Goal: Transaction & Acquisition: Purchase product/service

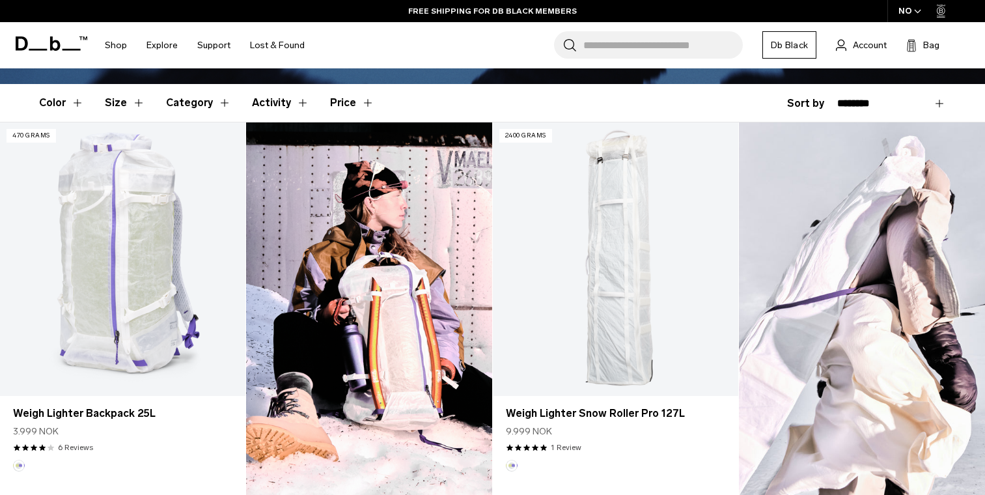
click at [912, 6] on div "NO" at bounding box center [910, 11] width 46 height 22
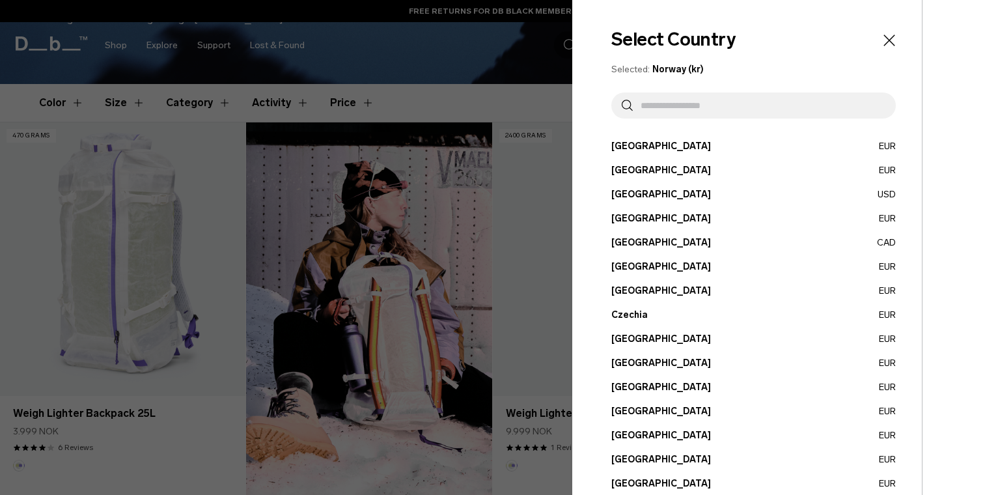
click at [682, 111] on input "text" at bounding box center [759, 105] width 253 height 26
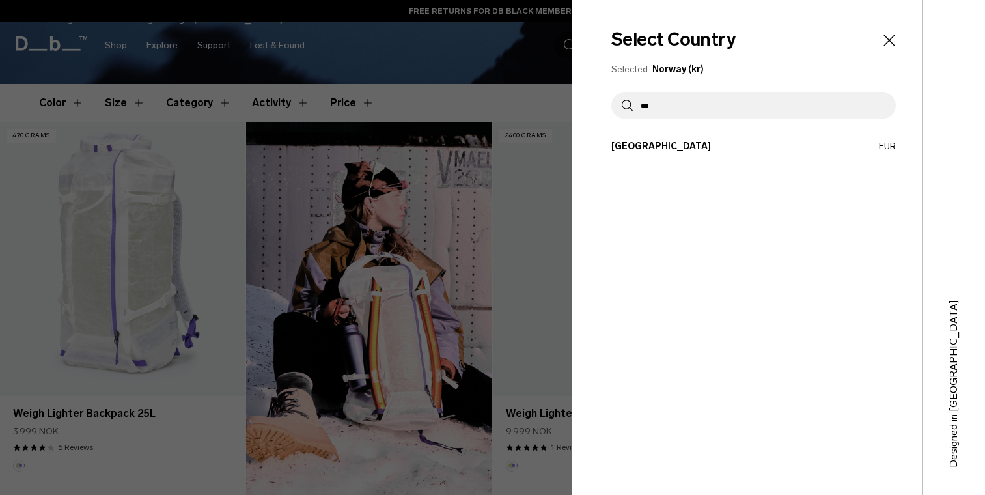
type input "***"
click at [663, 143] on button "Hungary EUR" at bounding box center [753, 146] width 285 height 14
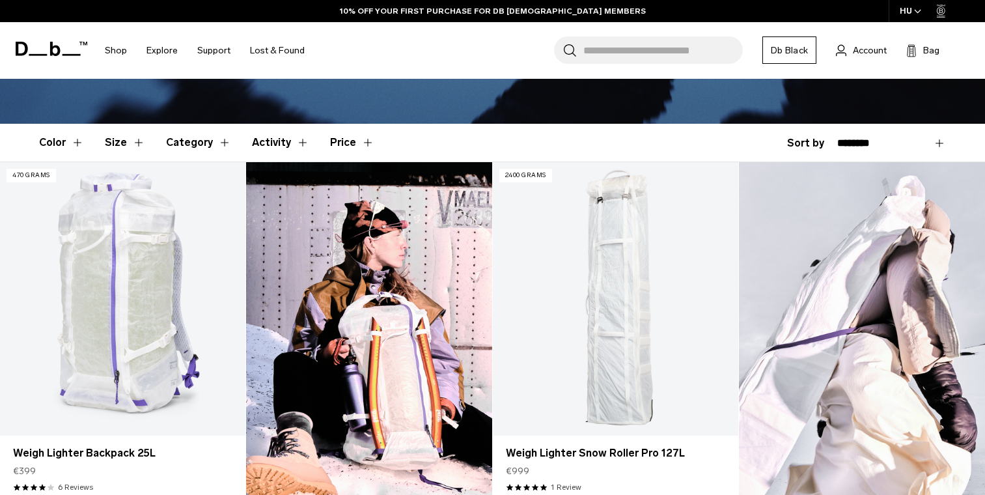
scroll to position [311, 0]
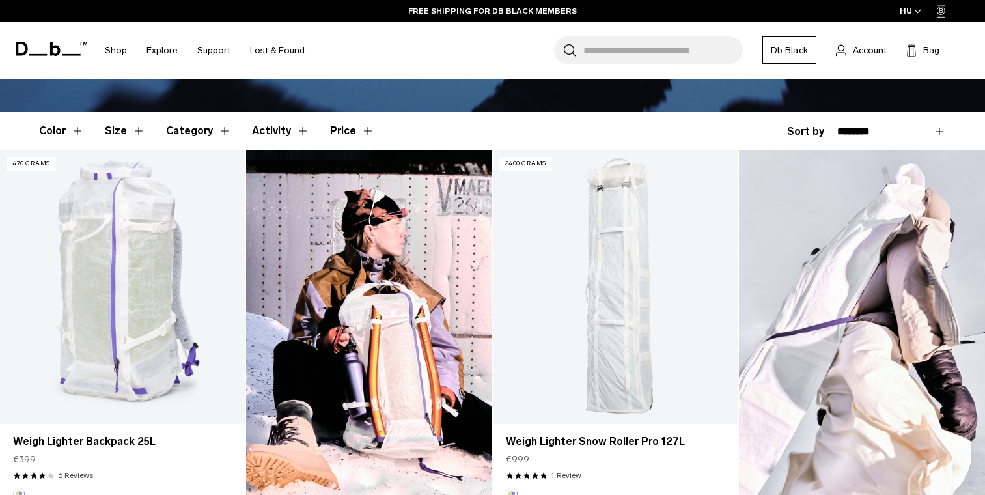
click at [134, 132] on button "Size" at bounding box center [125, 131] width 40 height 38
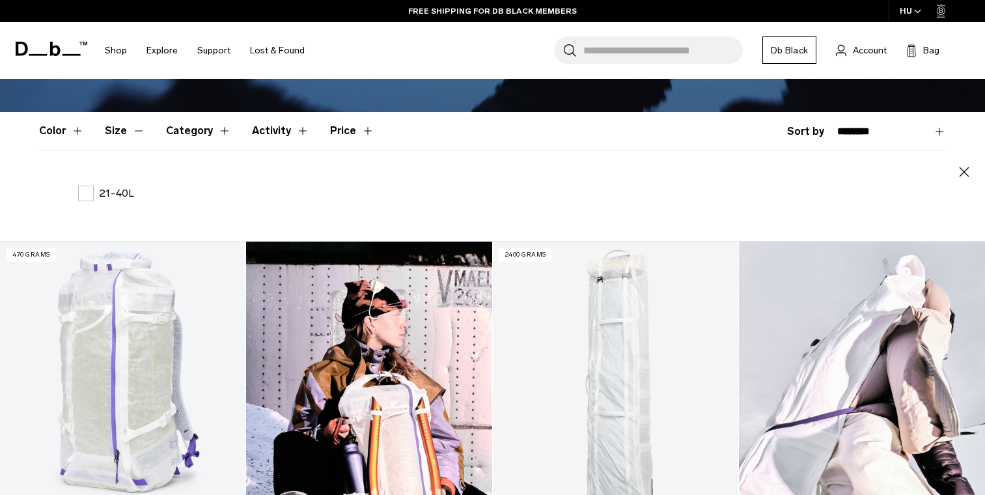
click at [134, 132] on button "Size" at bounding box center [125, 131] width 40 height 38
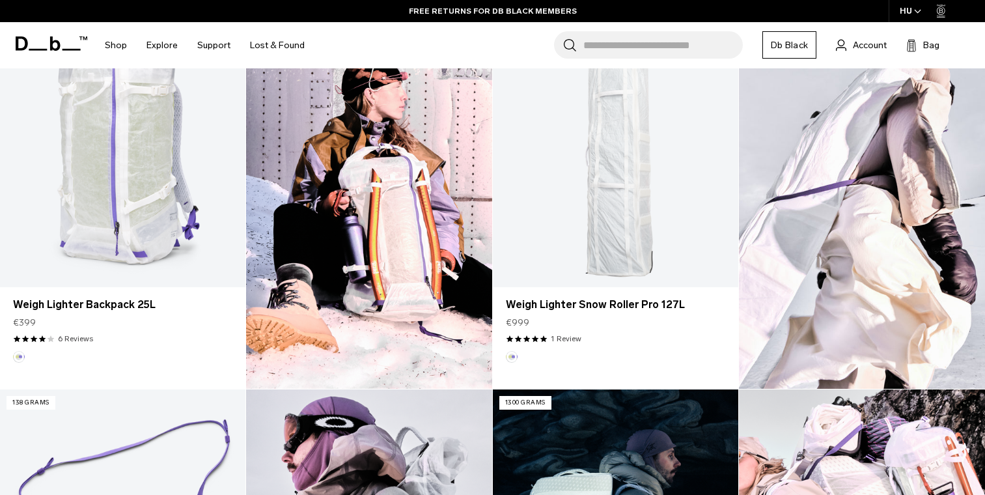
scroll to position [404, 0]
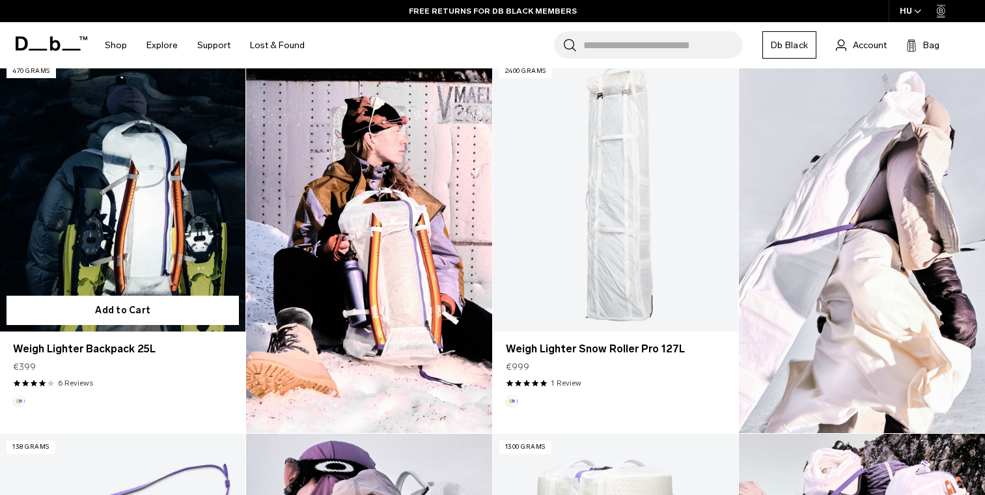
click at [118, 221] on link "Weigh Lighter Backpack 25L" at bounding box center [122, 194] width 245 height 273
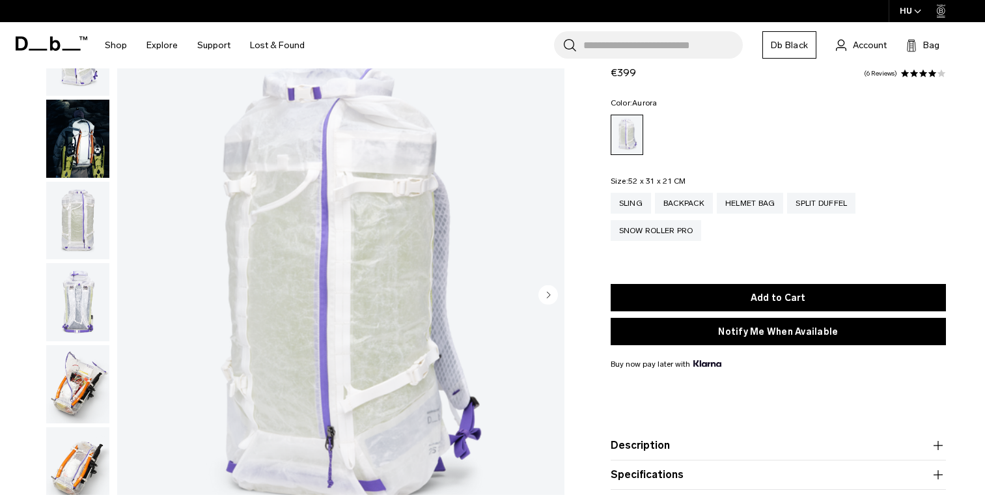
scroll to position [100, 0]
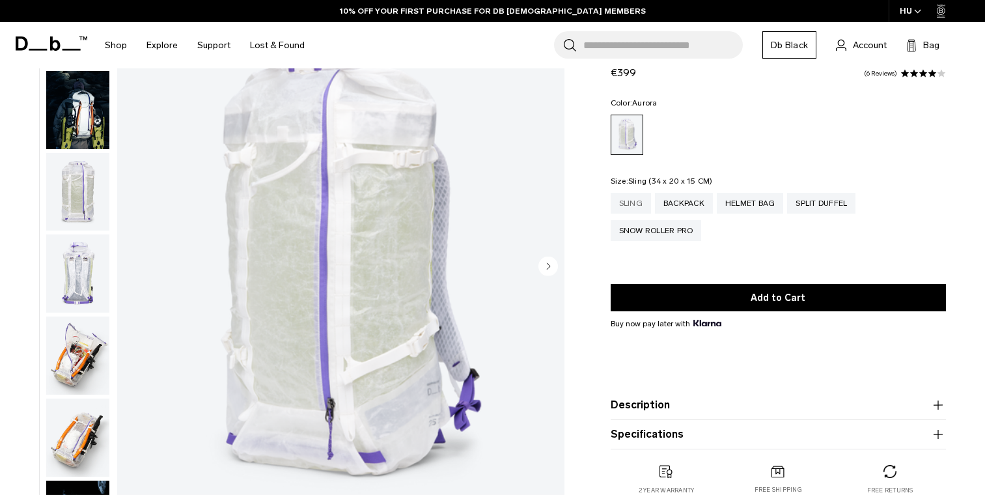
click at [616, 202] on div "Sling" at bounding box center [631, 203] width 40 height 21
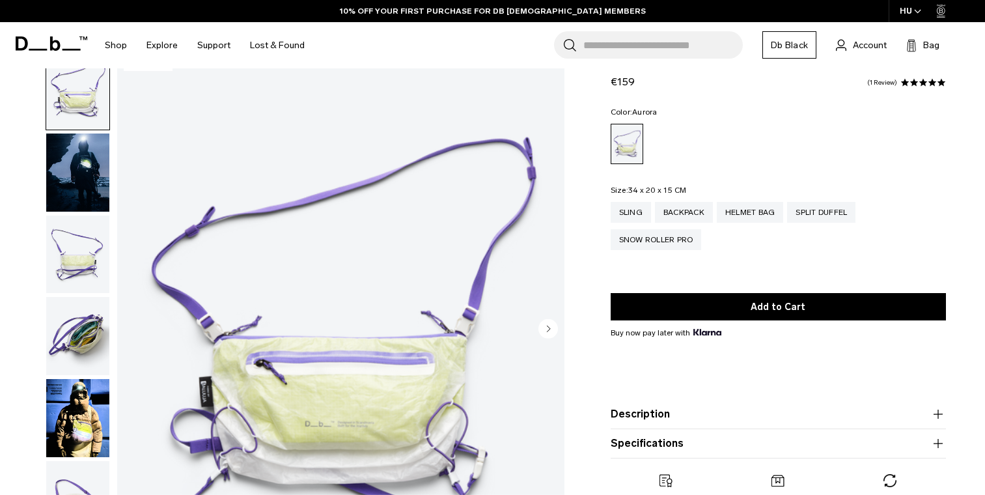
scroll to position [49, 0]
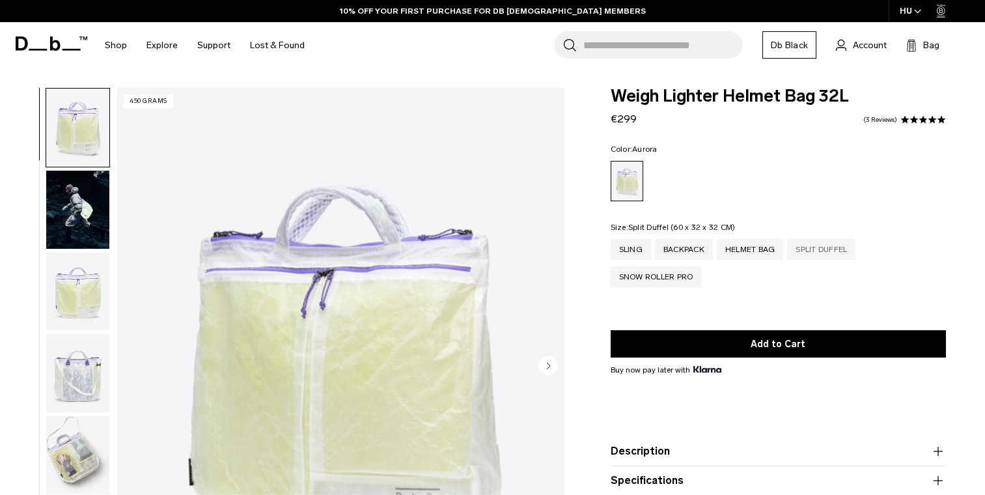
click at [835, 252] on div "Split Duffel" at bounding box center [821, 249] width 68 height 21
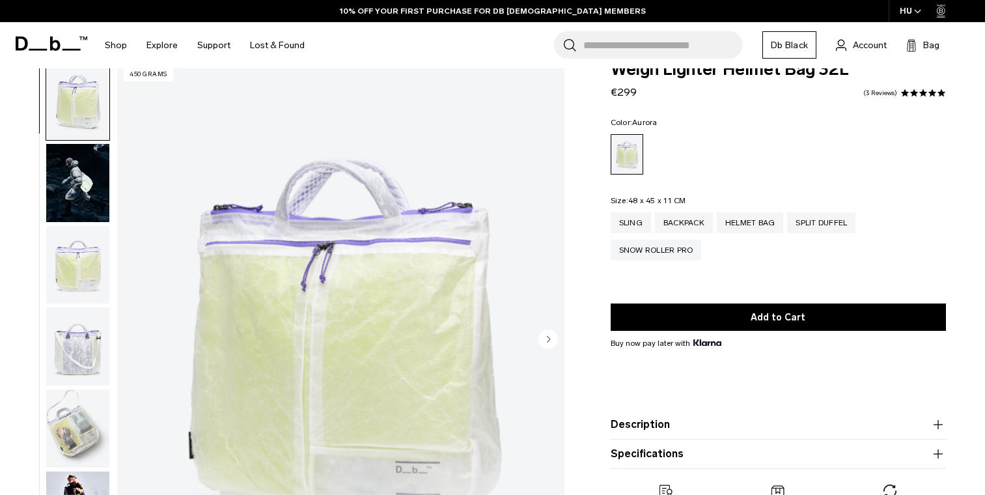
click at [65, 207] on img "button" at bounding box center [77, 183] width 63 height 78
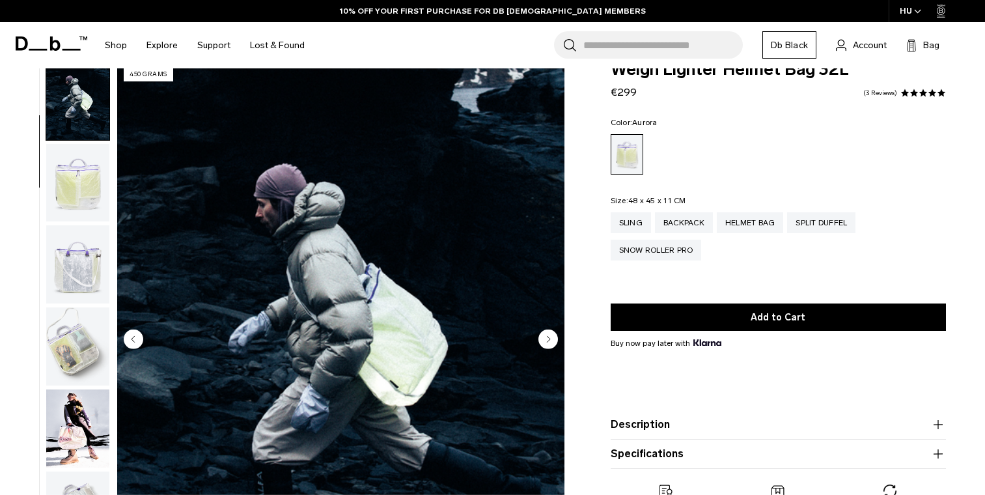
scroll to position [83, 0]
click at [89, 272] on img "button" at bounding box center [77, 264] width 63 height 78
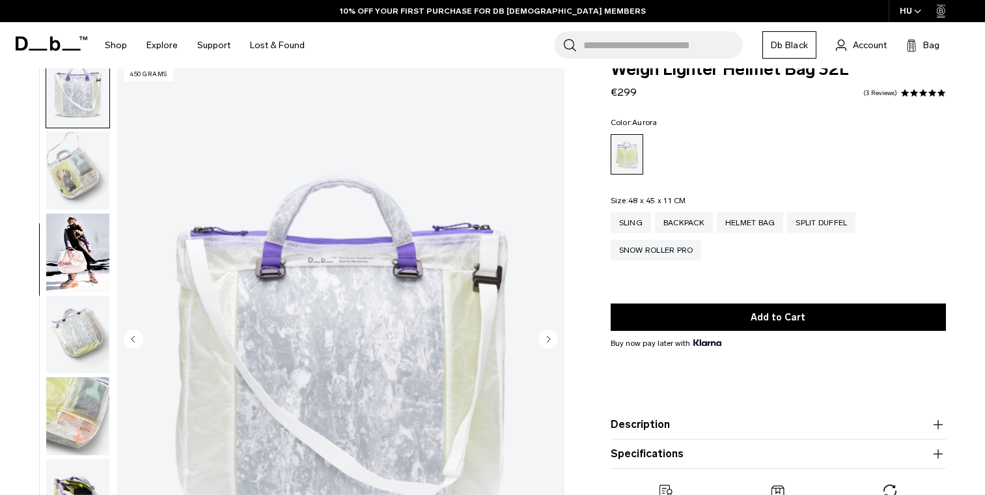
scroll to position [266, 0]
click at [87, 329] on img "button" at bounding box center [77, 335] width 63 height 78
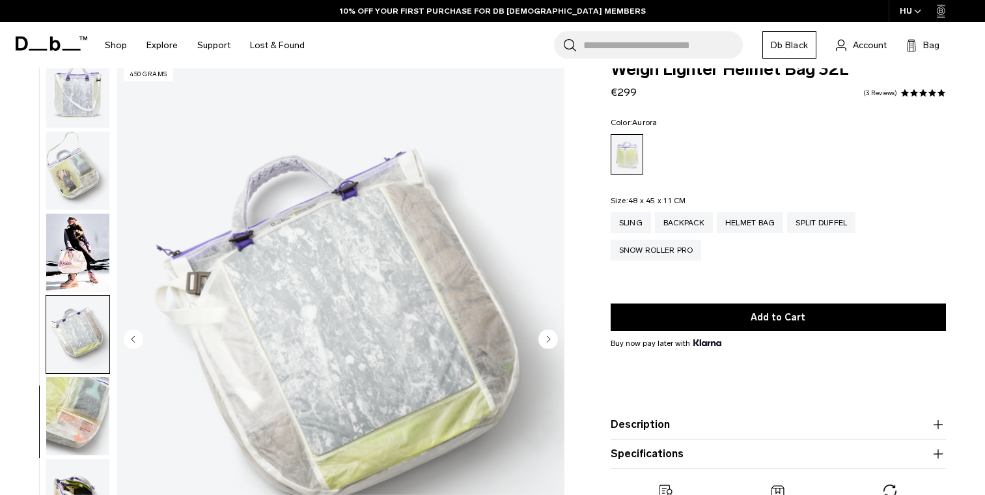
click at [80, 404] on img "button" at bounding box center [77, 416] width 63 height 78
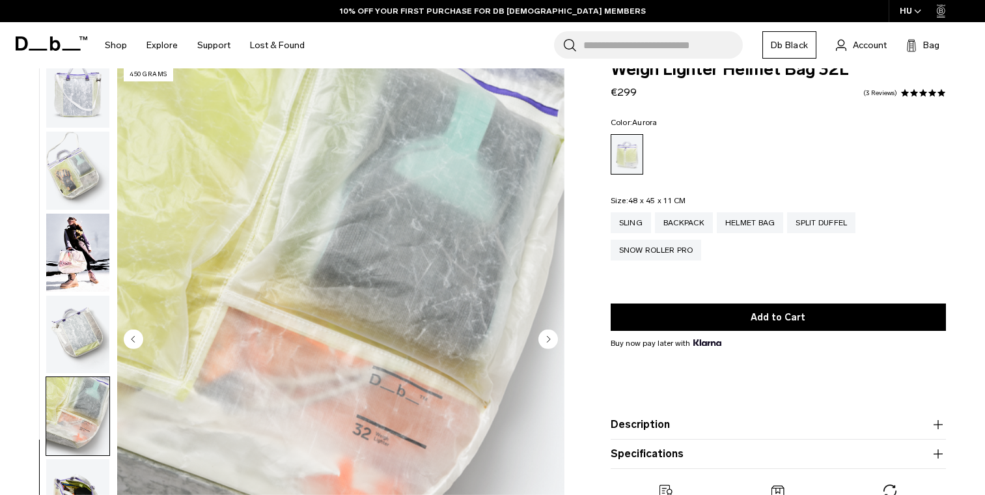
click at [72, 459] on img "button" at bounding box center [77, 498] width 63 height 78
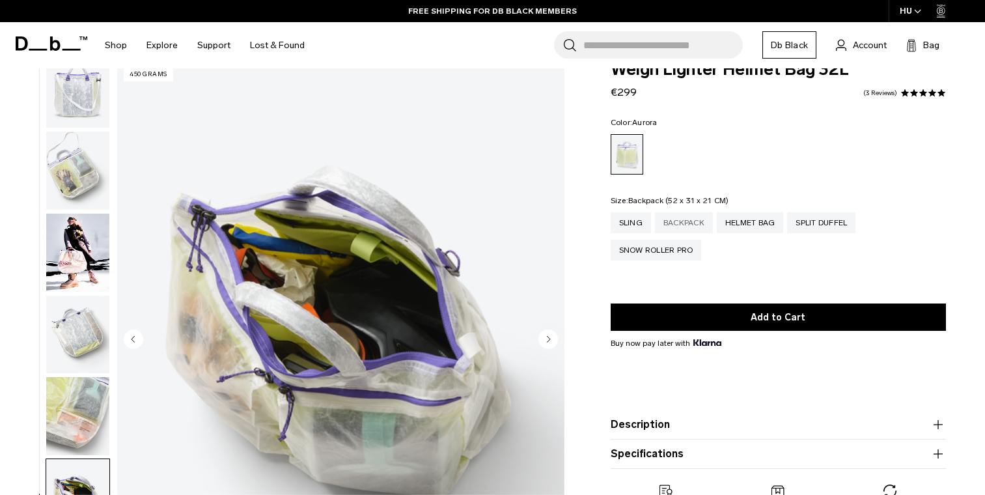
click at [693, 219] on div "Backpack" at bounding box center [684, 222] width 58 height 21
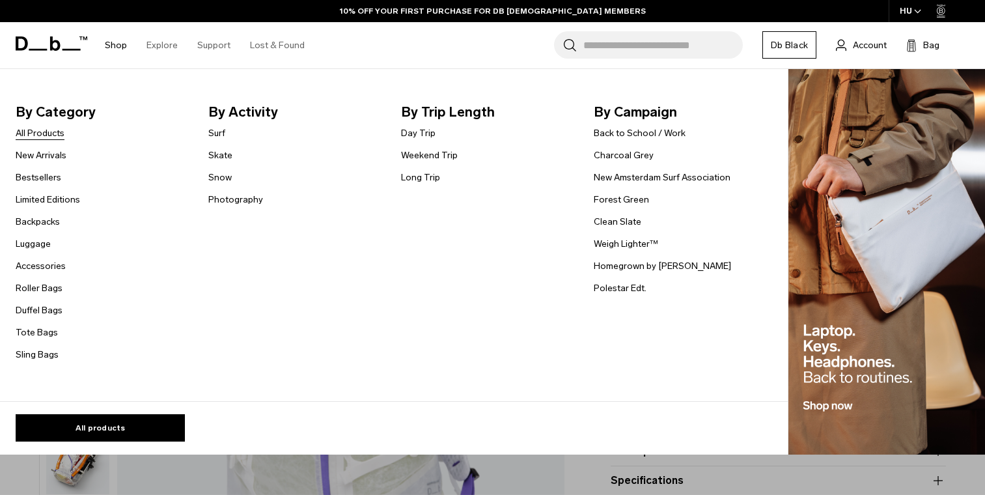
click at [53, 133] on link "All Products" at bounding box center [40, 133] width 49 height 14
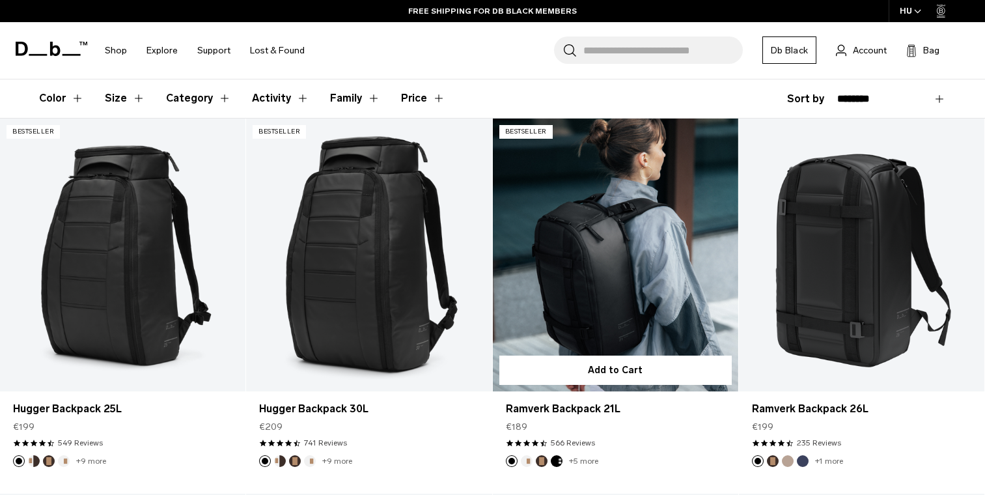
scroll to position [216, 0]
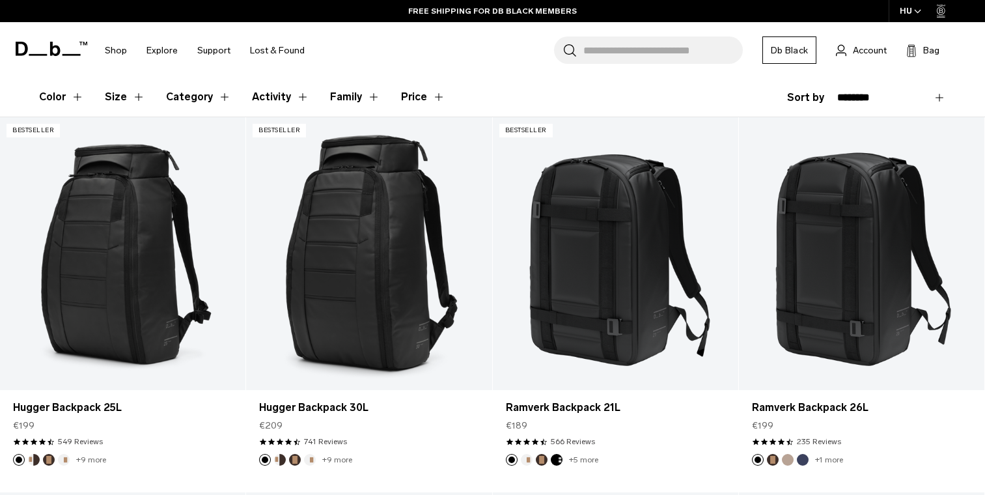
click at [430, 98] on button "Price" at bounding box center [423, 97] width 44 height 38
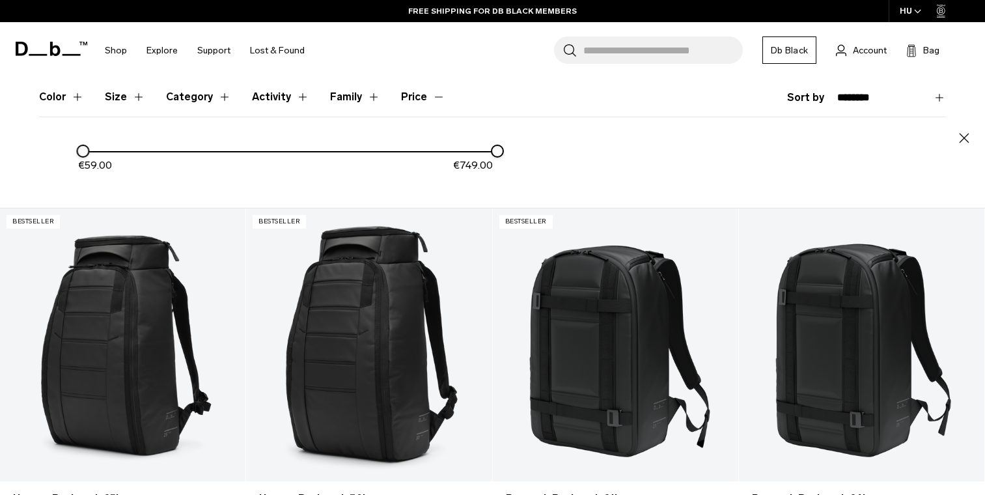
click at [430, 98] on button "Price" at bounding box center [423, 97] width 44 height 38
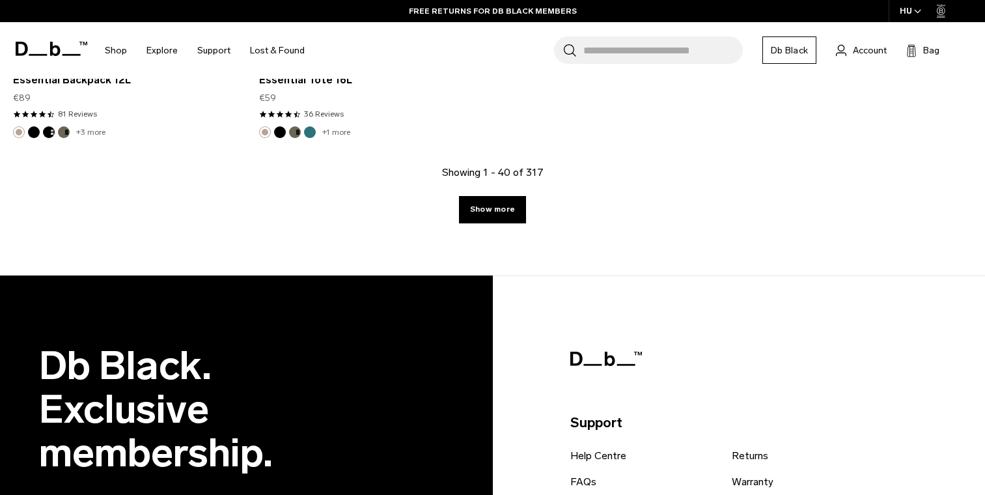
scroll to position [4700, 0]
